Goal: Task Accomplishment & Management: Complete application form

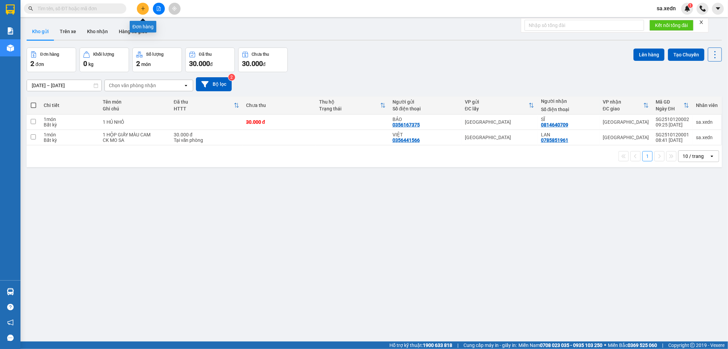
click at [139, 7] on button at bounding box center [143, 9] width 12 height 12
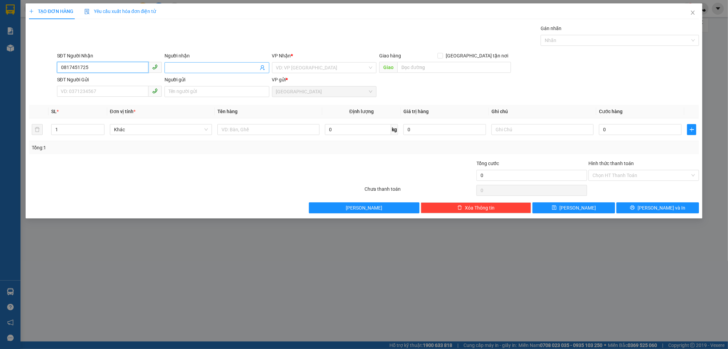
type input "0817451725"
click at [172, 68] on input "Người nhận" at bounding box center [214, 68] width 90 height 8
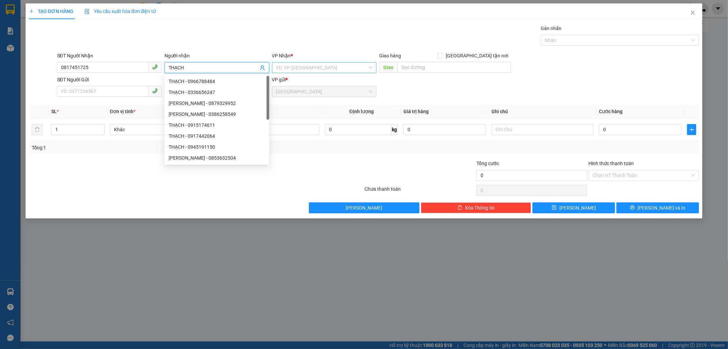
type input "THẠCH"
click at [349, 68] on input "search" at bounding box center [322, 67] width 92 height 10
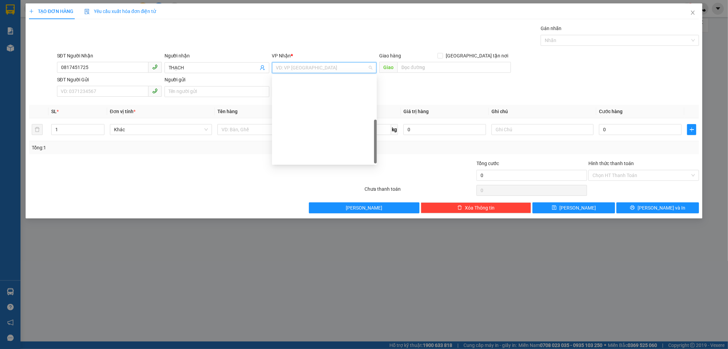
scroll to position [98, 0]
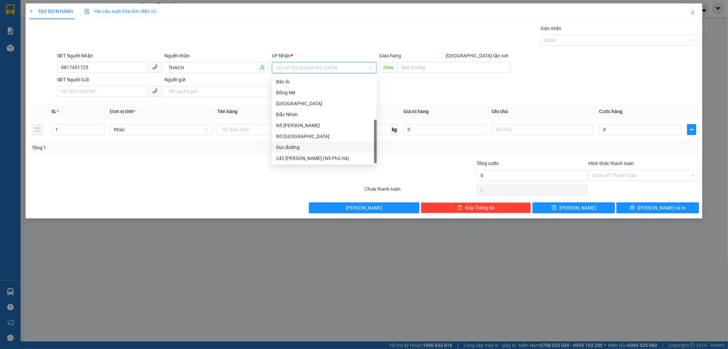
click at [294, 148] on div "Dọc đường" at bounding box center [324, 147] width 97 height 8
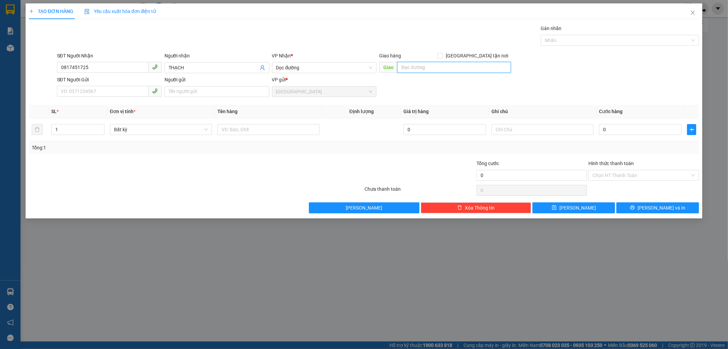
click at [427, 66] on input "text" at bounding box center [454, 67] width 114 height 11
type input "CX PHÚ QUỲNH SONG MỸ"
drag, startPoint x: 117, startPoint y: 94, endPoint x: 104, endPoint y: 92, distance: 12.7
click at [114, 94] on input "SĐT Người Gửi" at bounding box center [102, 91] width 91 height 11
type input "0829614348"
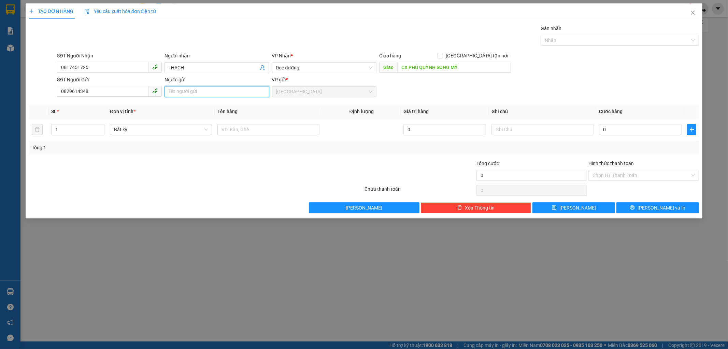
click at [202, 93] on input "Người gửi" at bounding box center [217, 91] width 105 height 11
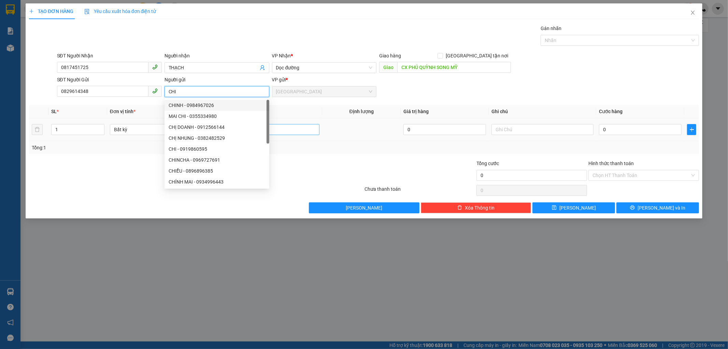
type input "CHI"
click at [298, 128] on input "text" at bounding box center [268, 129] width 102 height 11
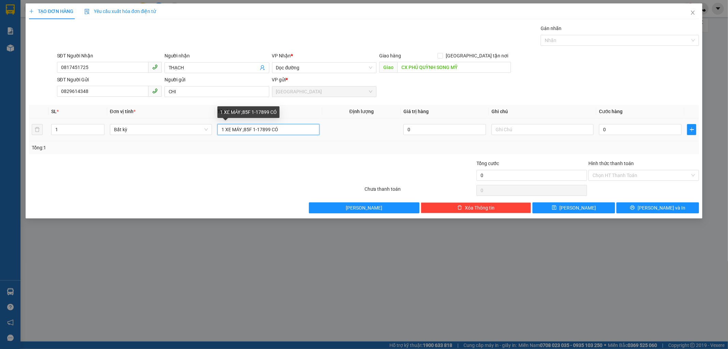
click at [253, 129] on input "1 XE MÁY ;85F 1-17899 CÓ" at bounding box center [268, 129] width 102 height 11
click at [278, 128] on input "1 XE MÁY ;85F1-17899 CÓ" at bounding box center [268, 129] width 102 height 11
click at [270, 130] on input "1 XE MÁY ;85F1-17899 KG BAO XE" at bounding box center [268, 129] width 102 height 11
click at [315, 135] on input "1 XE MÁY ;85F1-17899 ( KG BAO XE" at bounding box center [268, 129] width 102 height 11
type input "1 XE MÁY ;85F1-17899 ( KG BAO XE )"
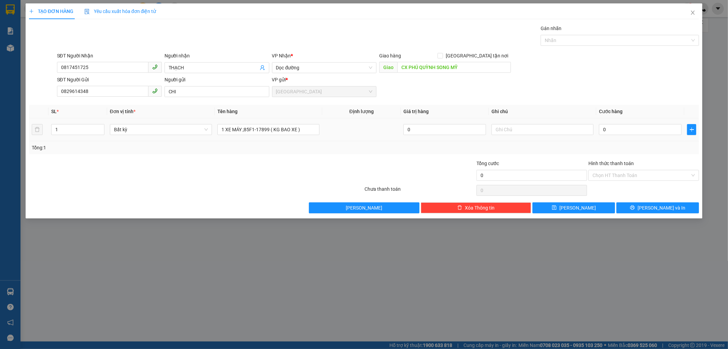
click at [610, 136] on div "0" at bounding box center [640, 130] width 83 height 14
click at [609, 130] on input "0" at bounding box center [640, 129] width 83 height 11
type input "4"
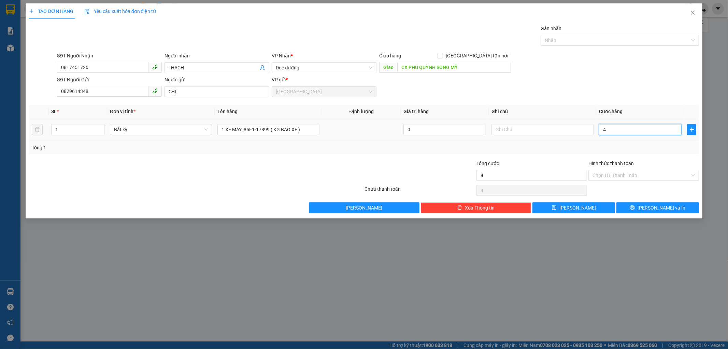
type input "40"
type input "400"
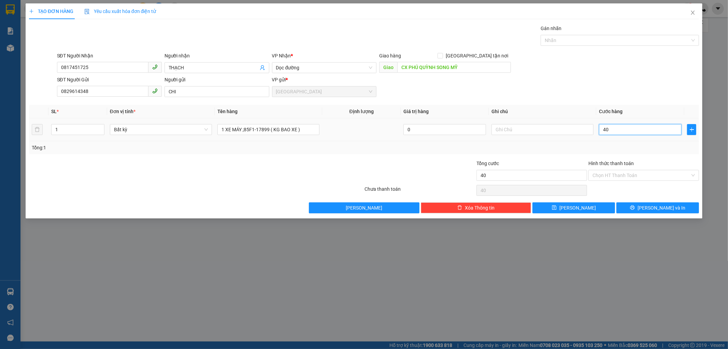
type input "400"
type input "400.000"
click at [639, 207] on button "[PERSON_NAME] và In" at bounding box center [658, 207] width 83 height 11
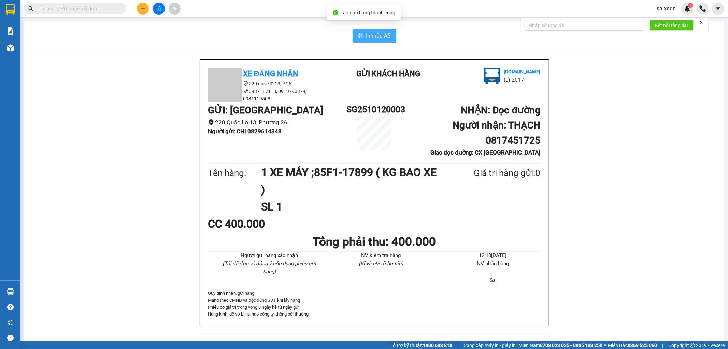
click at [371, 30] on button "In mẫu A5" at bounding box center [375, 36] width 44 height 14
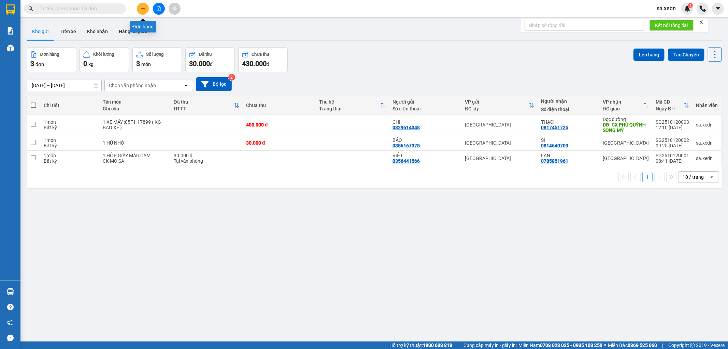
click at [145, 9] on button at bounding box center [143, 9] width 12 height 12
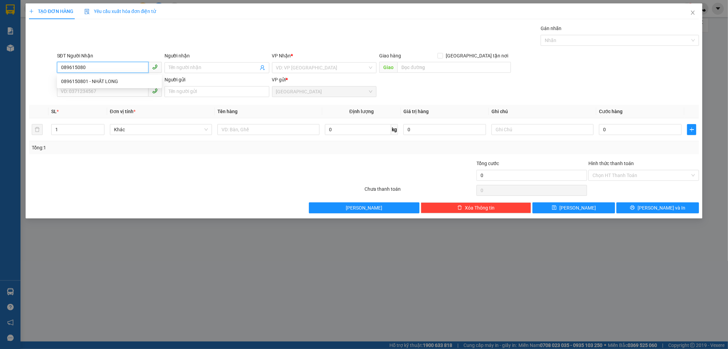
type input "0896150801"
click at [97, 78] on div "0896150801 - NHẤT LONG" at bounding box center [109, 81] width 97 height 8
type input "NHẤT LONG"
type input "SƠN LÂM - [GEOGRAPHIC_DATA]"
type input "50.000"
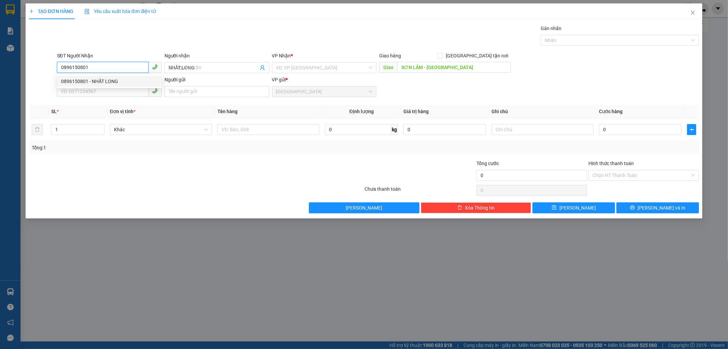
type input "50.000"
type input "0896150801"
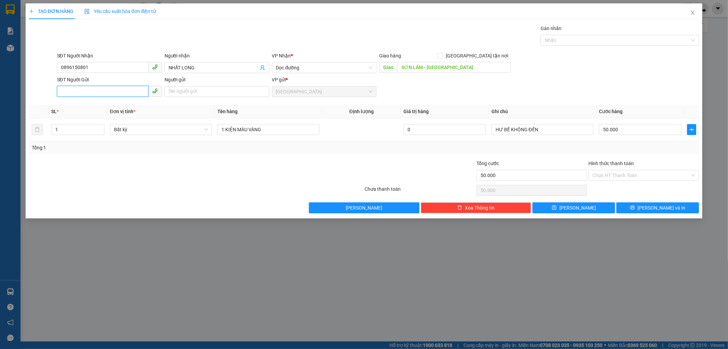
click at [66, 86] on input "SĐT Người Gửi" at bounding box center [102, 91] width 91 height 11
click at [79, 103] on div "0707973503 - [GEOGRAPHIC_DATA]" at bounding box center [109, 105] width 97 height 8
type input "0707973503"
type input "ĐAN"
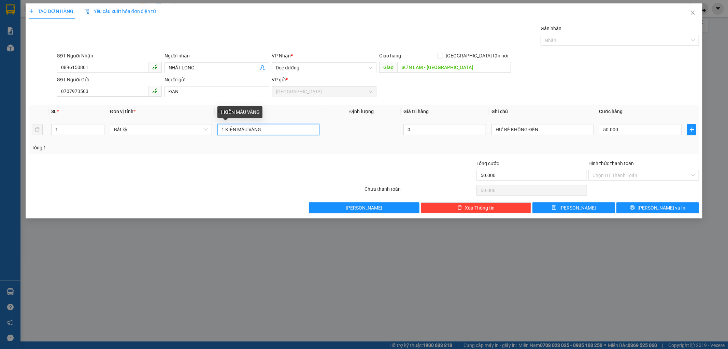
click at [266, 129] on input "1 KIỆN MÀU VÀNG" at bounding box center [268, 129] width 102 height 11
type input "1 KIỆN DÀI"
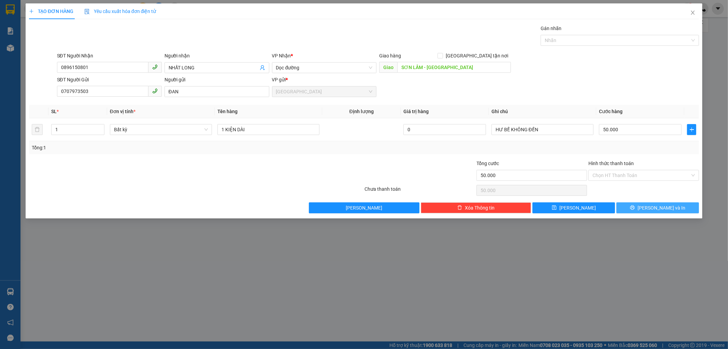
click at [632, 212] on button "[PERSON_NAME] và In" at bounding box center [658, 207] width 83 height 11
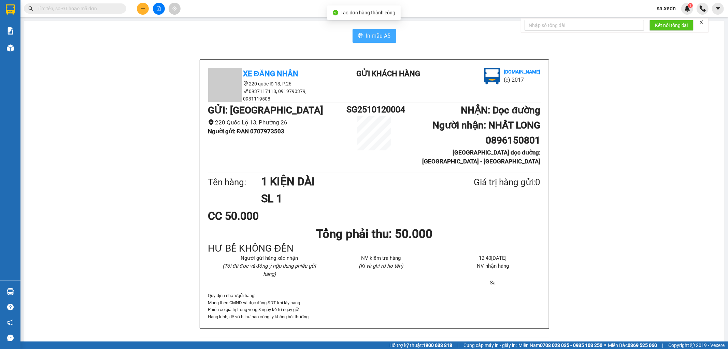
drag, startPoint x: 371, startPoint y: 39, endPoint x: 371, endPoint y: 9, distance: 30.0
click at [371, 38] on span "In mẫu A5" at bounding box center [378, 35] width 25 height 9
